Goal: Task Accomplishment & Management: Manage account settings

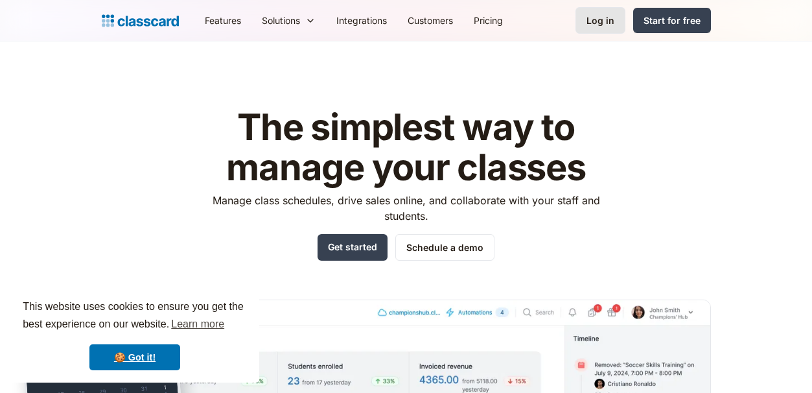
click at [600, 27] on link "Log in" at bounding box center [601, 20] width 50 height 27
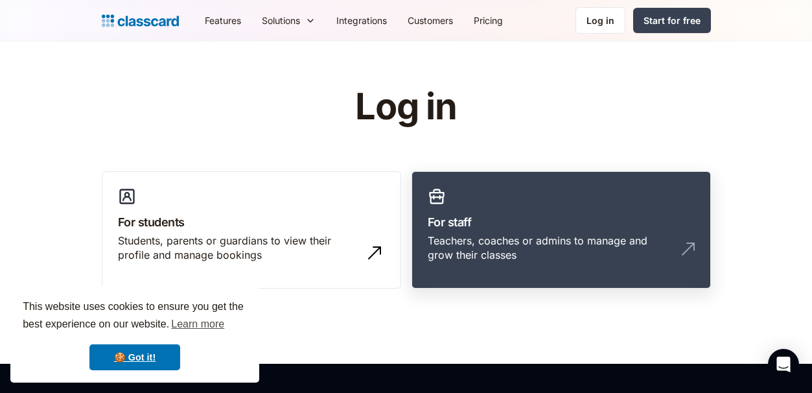
click at [489, 232] on link "For staff Teachers, coaches or admins to manage and grow their classes" at bounding box center [561, 230] width 299 height 118
